Goal: Obtain resource: Obtain resource

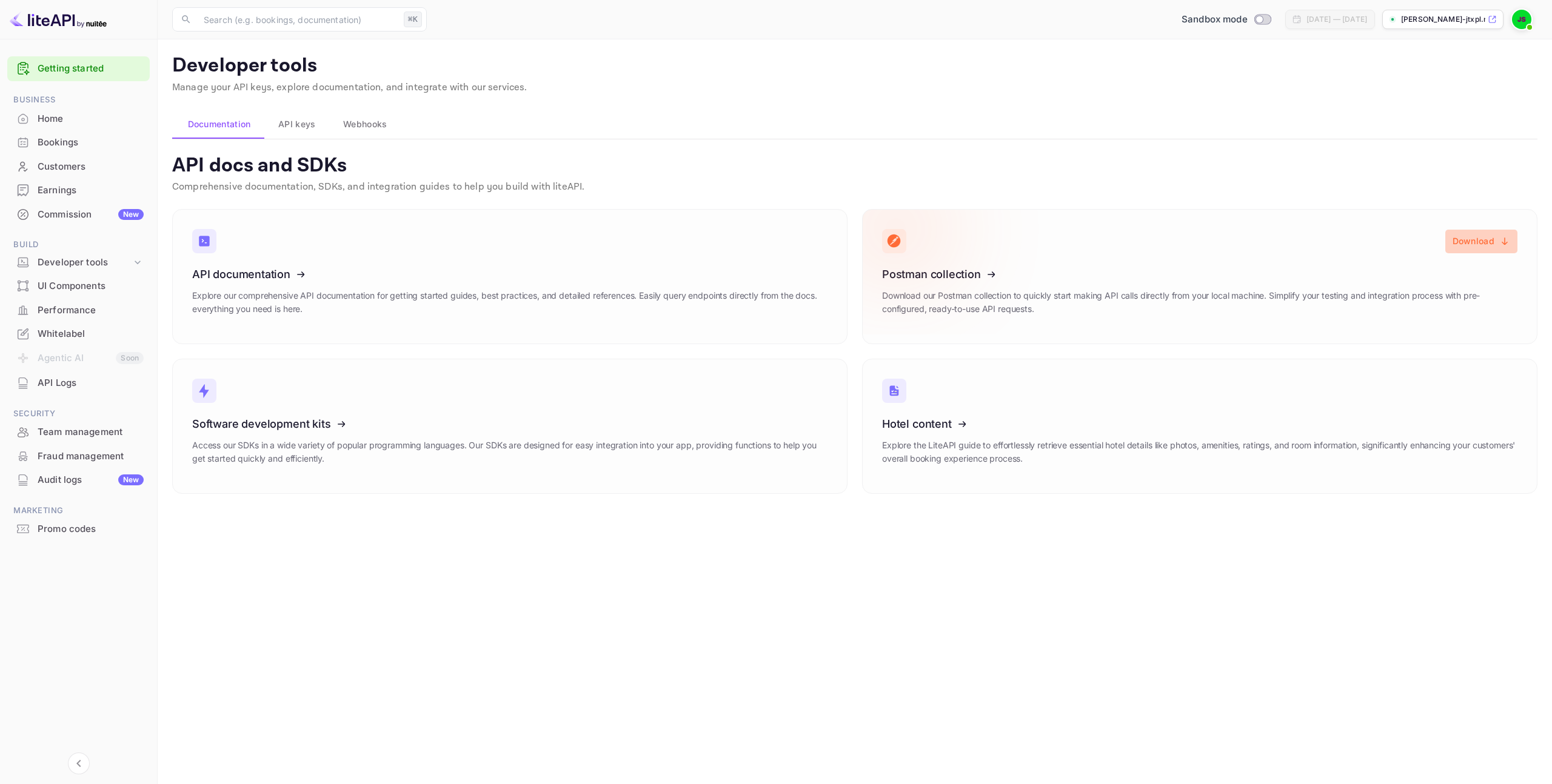
click at [1486, 235] on button "Download" at bounding box center [1481, 241] width 72 height 24
click at [932, 434] on icon at bounding box center [957, 422] width 188 height 125
click at [304, 127] on span "API keys" at bounding box center [297, 124] width 37 height 14
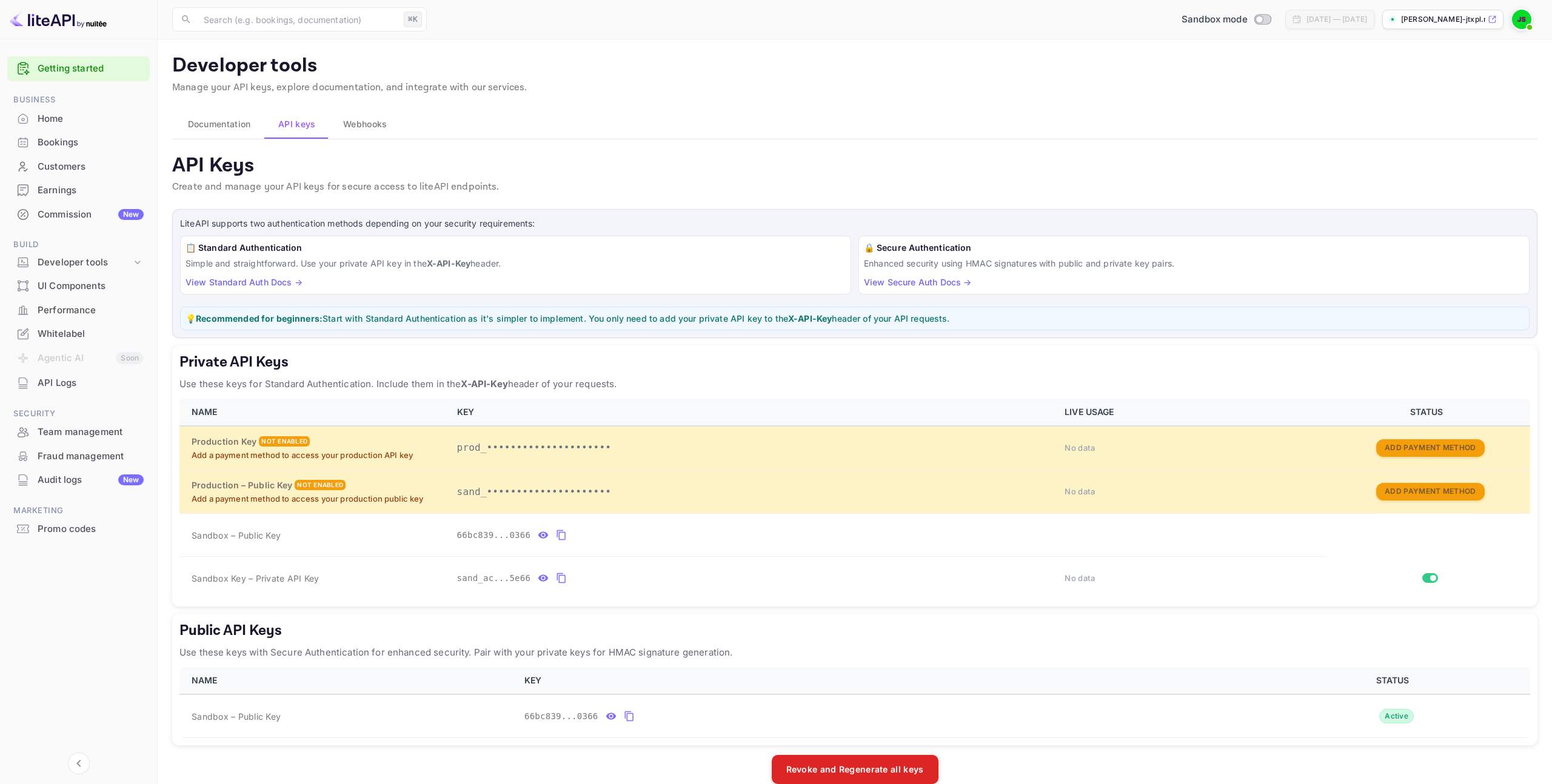
click at [349, 124] on span "Webhooks" at bounding box center [365, 124] width 43 height 14
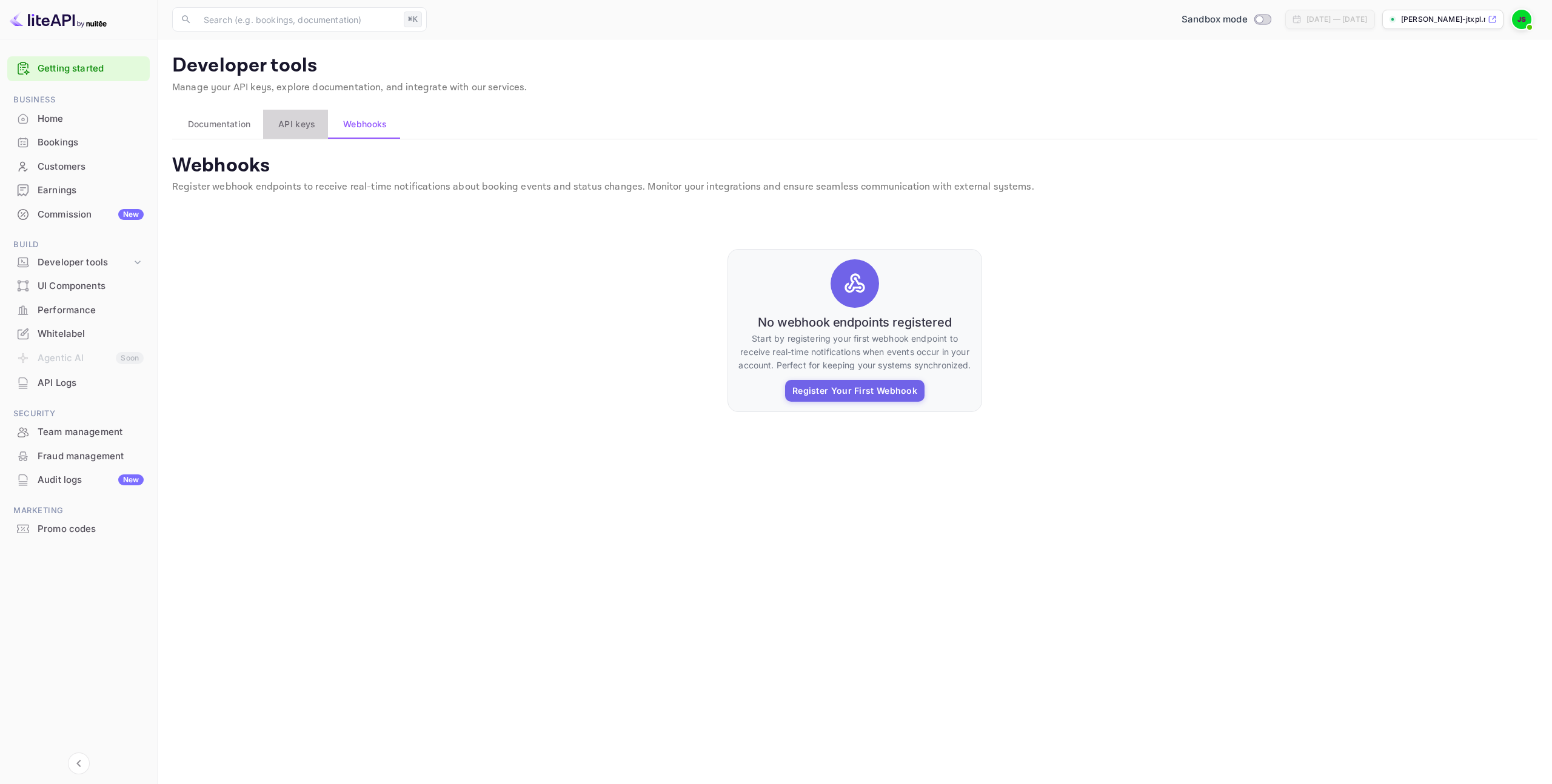
click at [296, 123] on span "API keys" at bounding box center [297, 124] width 37 height 14
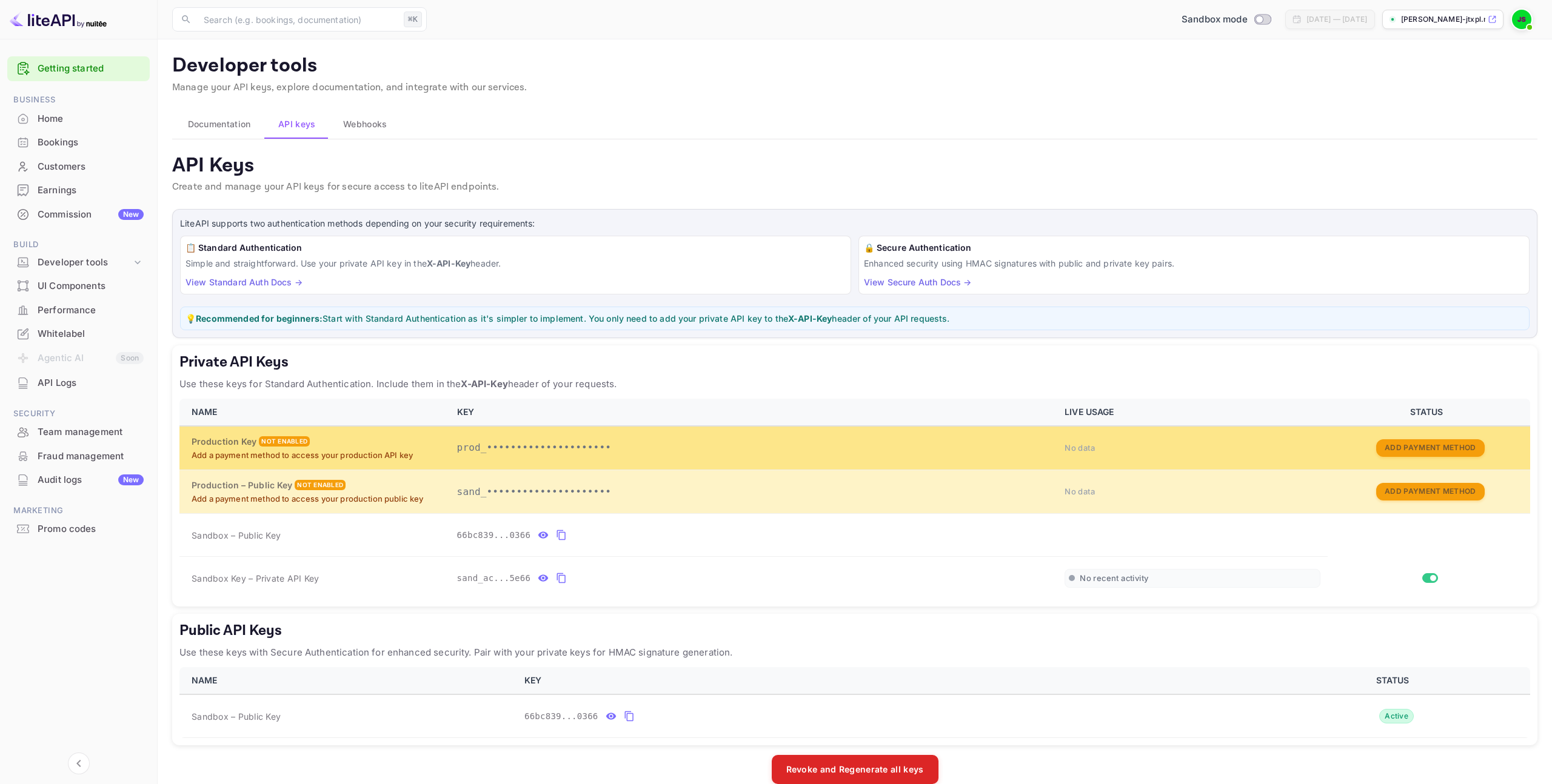
scroll to position [19, 0]
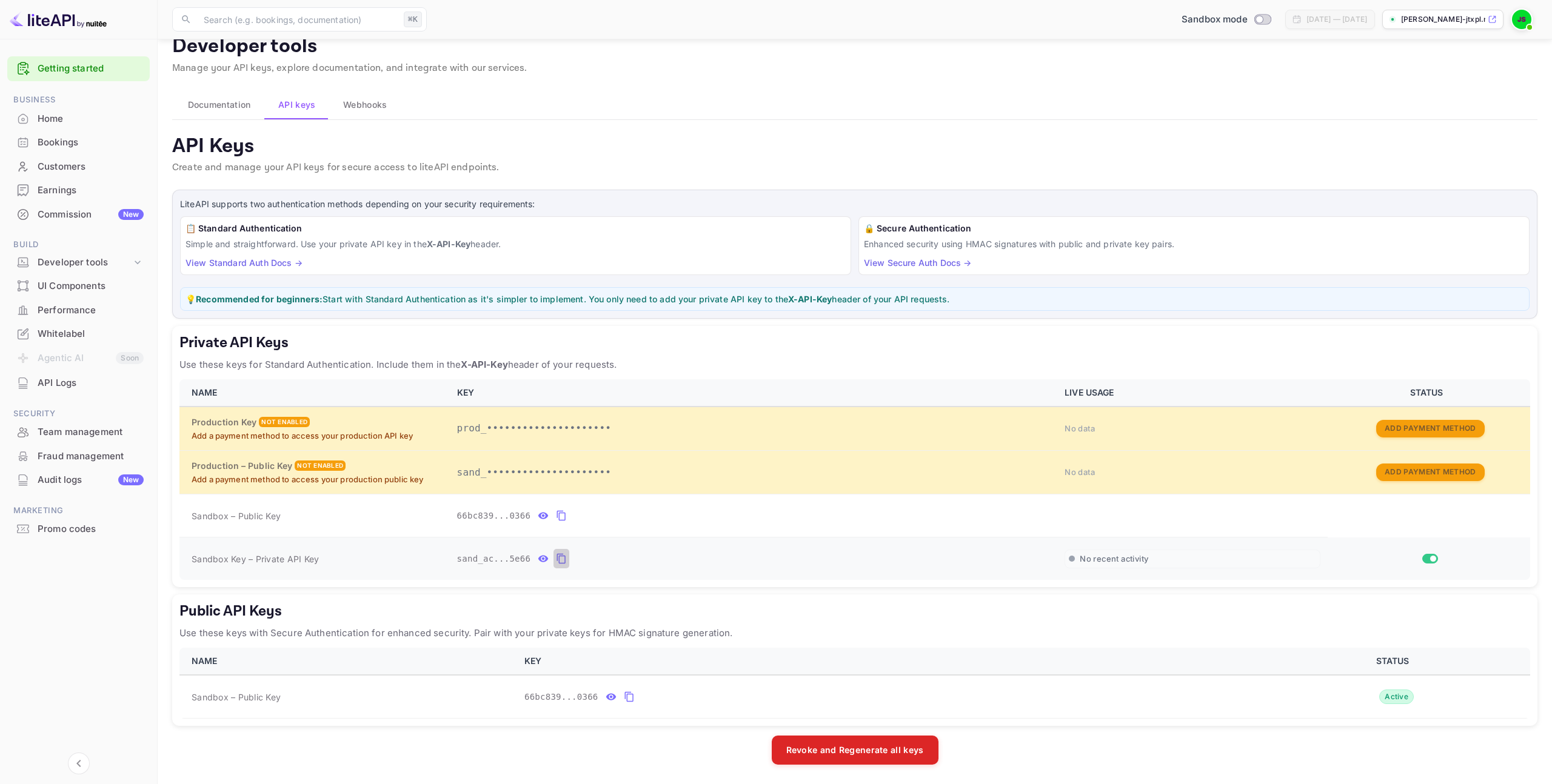
click at [563, 561] on icon "private api keys table" at bounding box center [562, 558] width 11 height 14
click at [67, 378] on div "API Logs" at bounding box center [90, 383] width 106 height 14
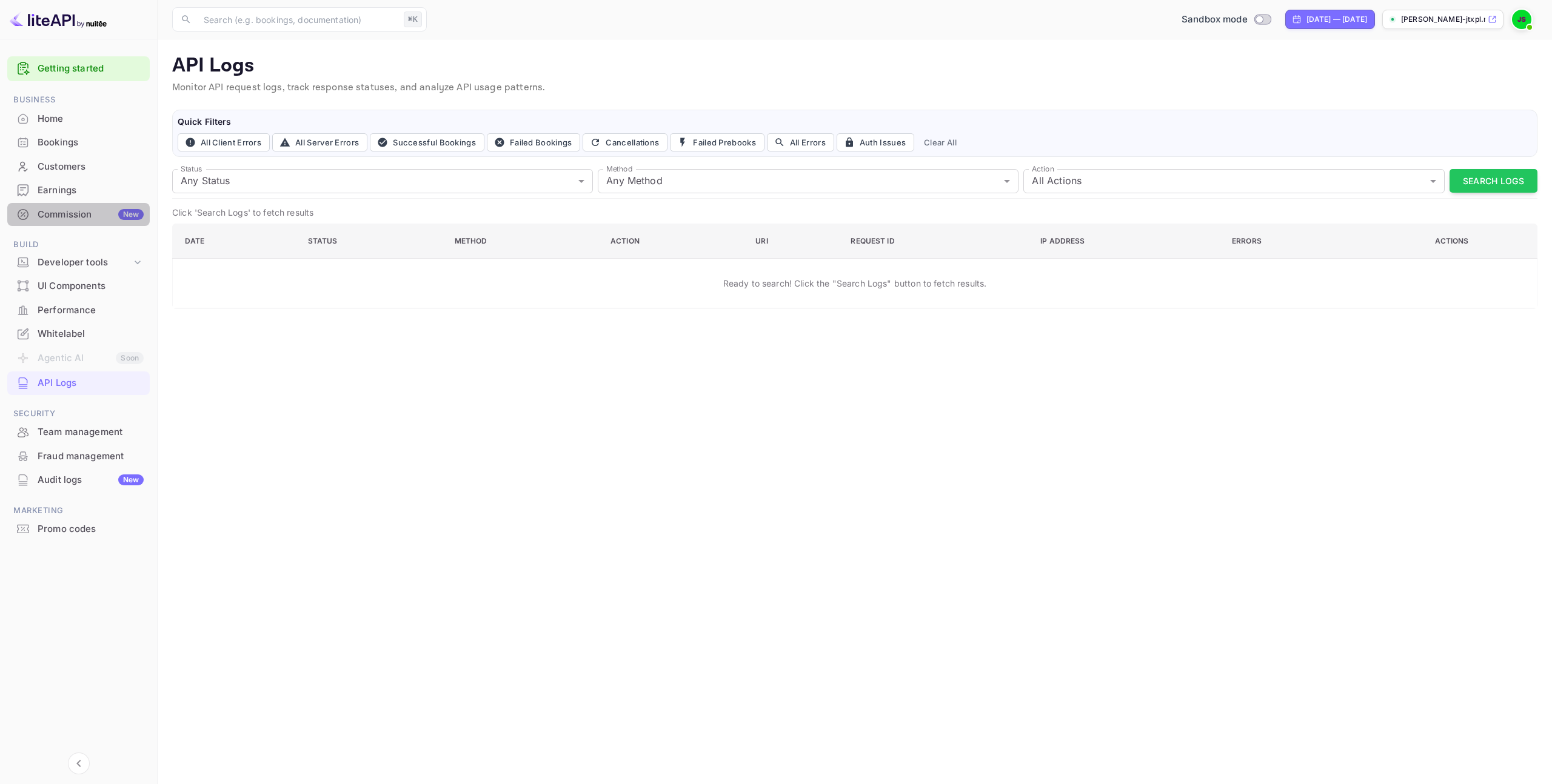
click at [81, 214] on div "Commission New" at bounding box center [90, 215] width 106 height 14
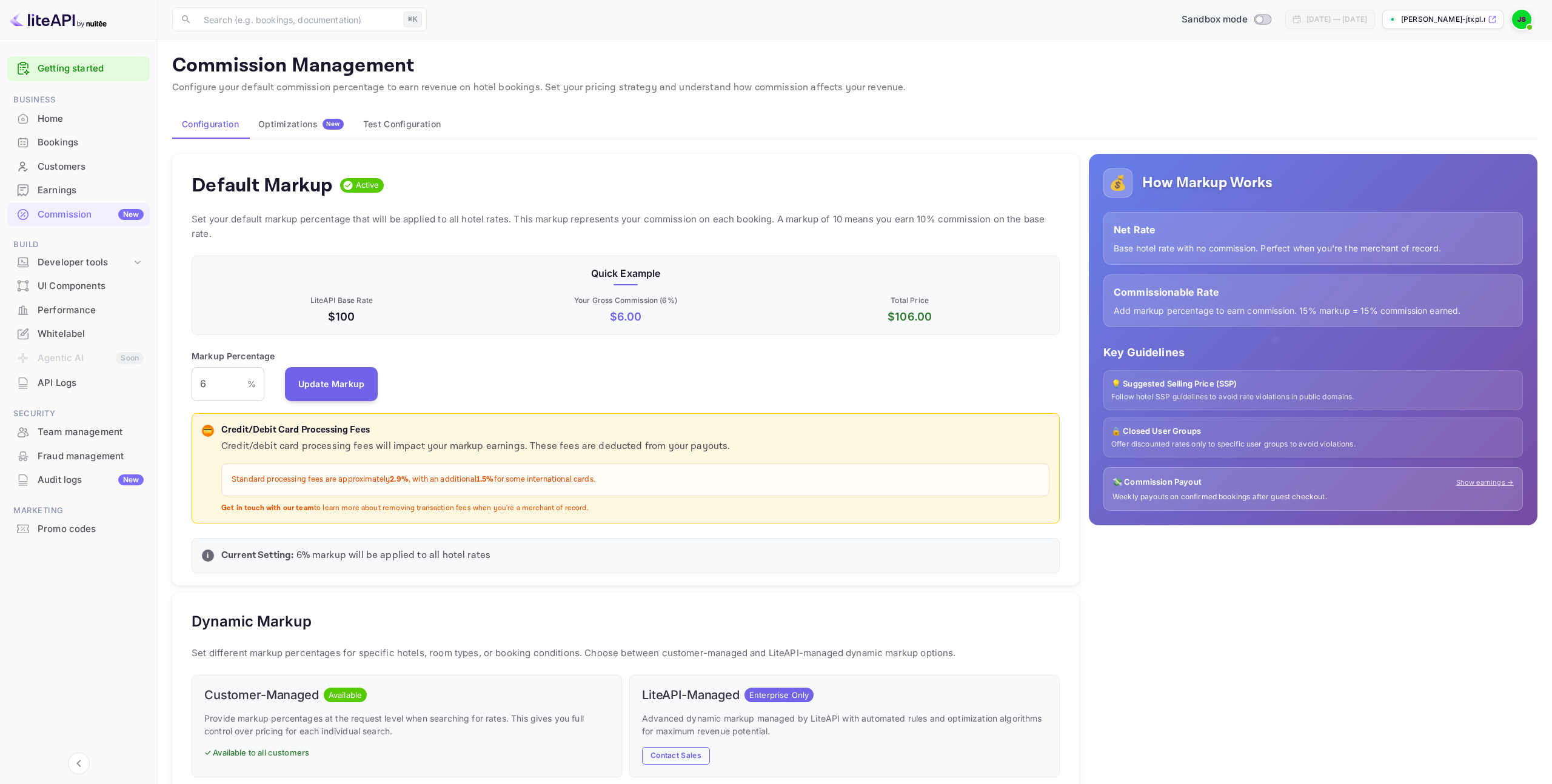
click at [1247, 15] on input "Switch to Production mode" at bounding box center [1259, 19] width 24 height 8
checkbox input "false"
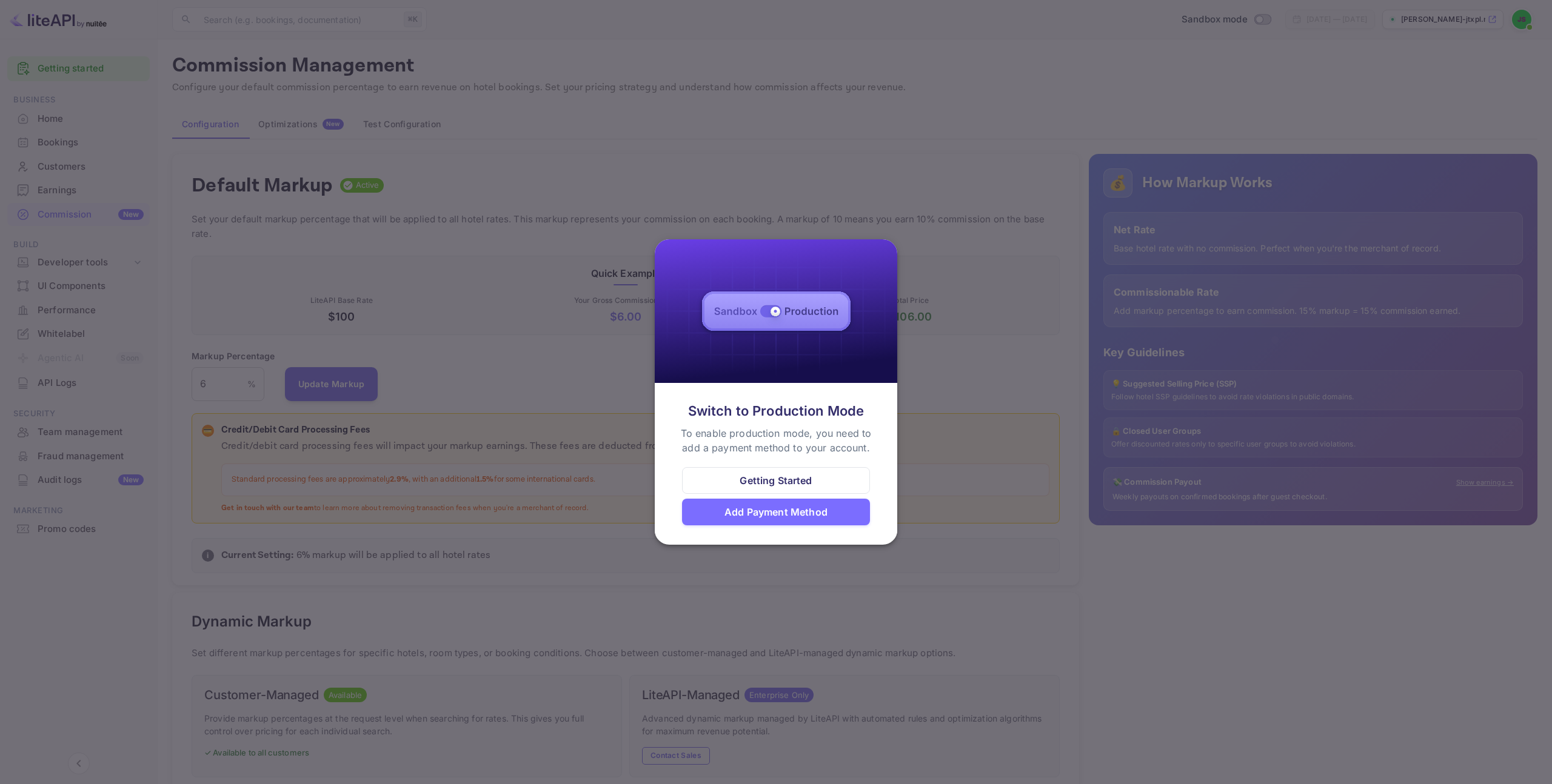
click at [874, 168] on div at bounding box center [776, 392] width 1552 height 784
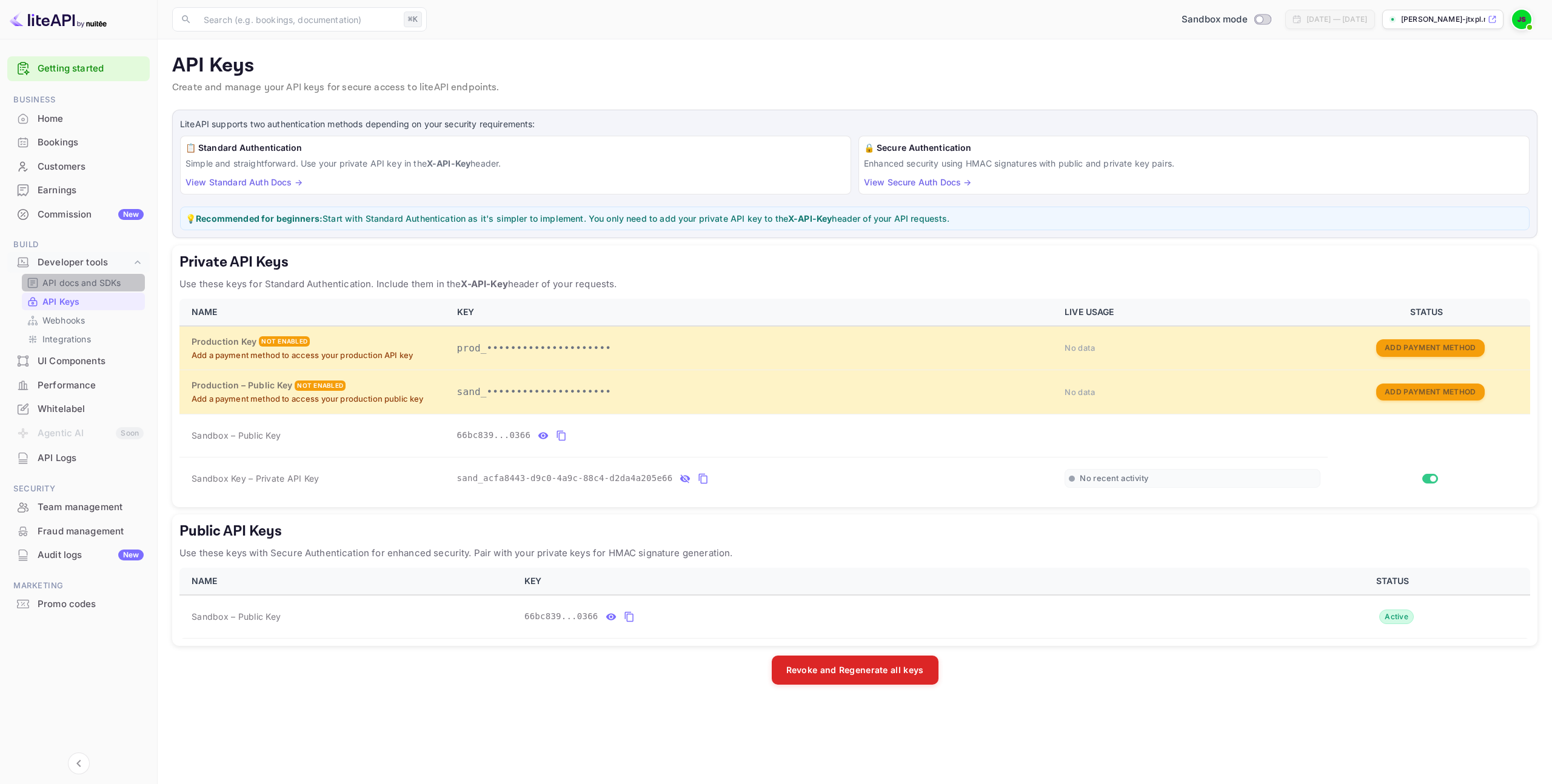
click at [84, 283] on p "API docs and SDKs" at bounding box center [82, 282] width 79 height 13
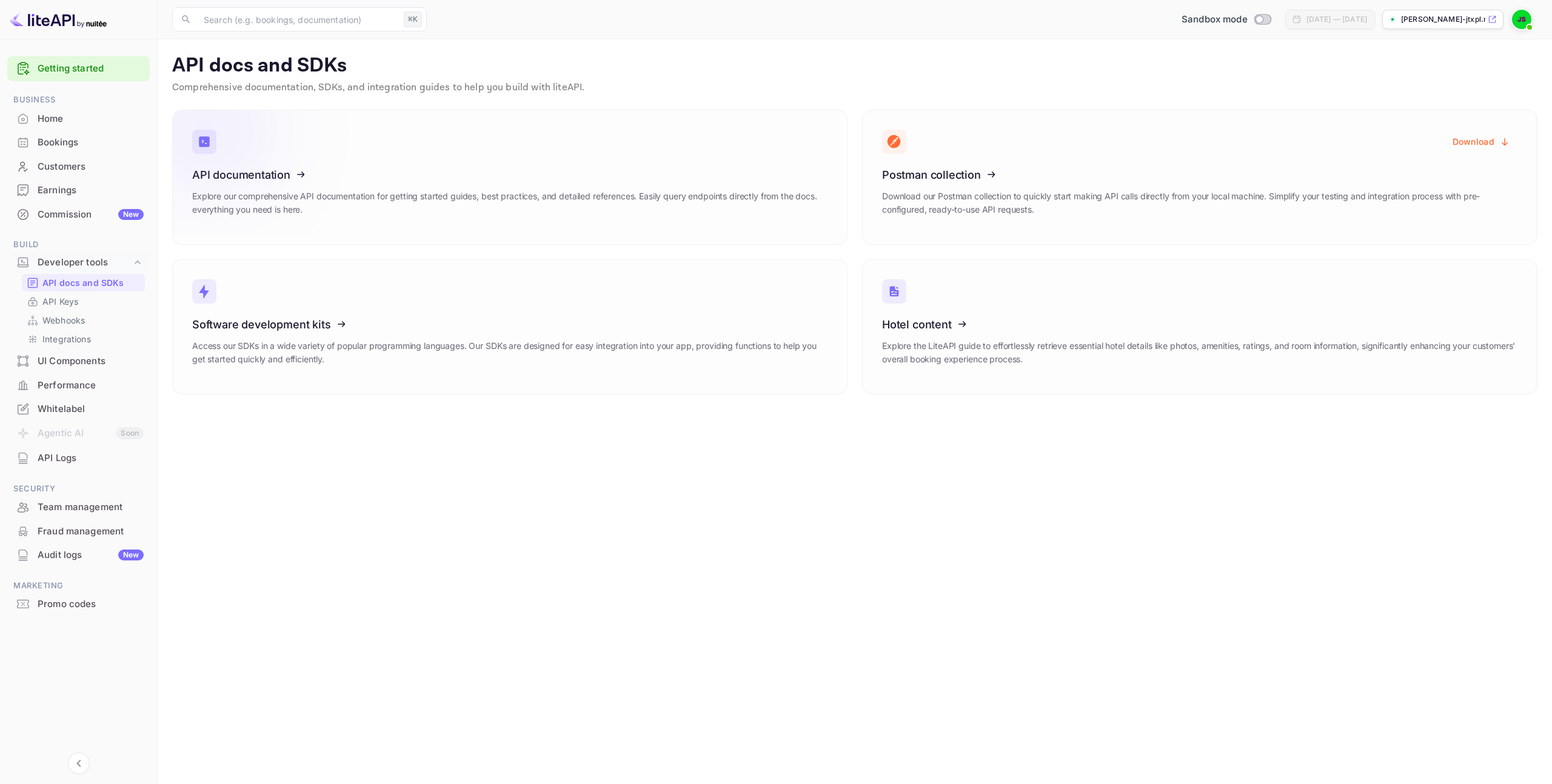
click at [440, 185] on div "API documentation Explore our comprehensive API documentation for getting start…" at bounding box center [510, 197] width 636 height 56
click at [71, 299] on p "API Keys" at bounding box center [60, 301] width 36 height 13
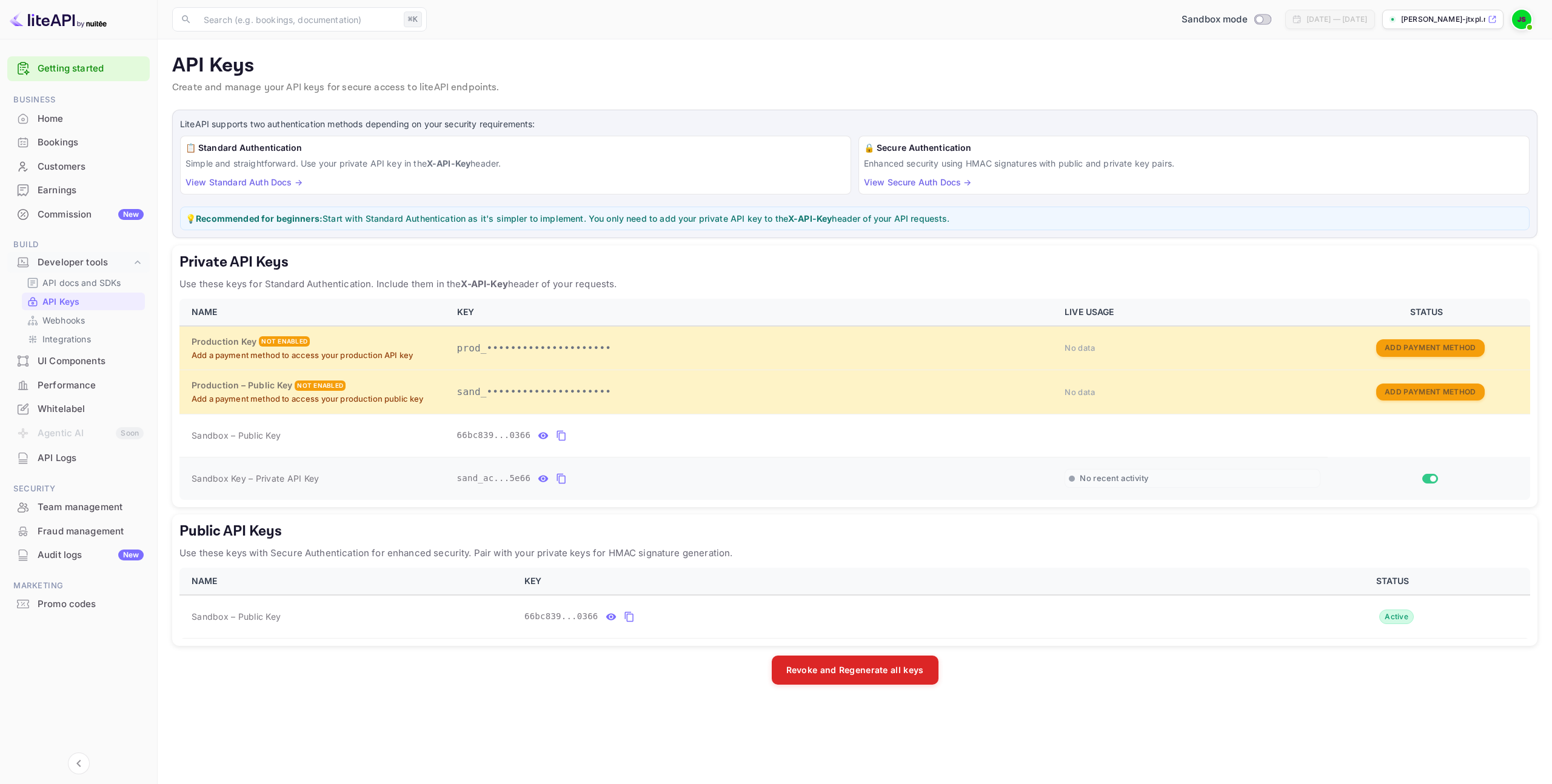
click at [562, 482] on icon "private api keys table" at bounding box center [562, 478] width 11 height 14
